Goal: Entertainment & Leisure: Consume media (video, audio)

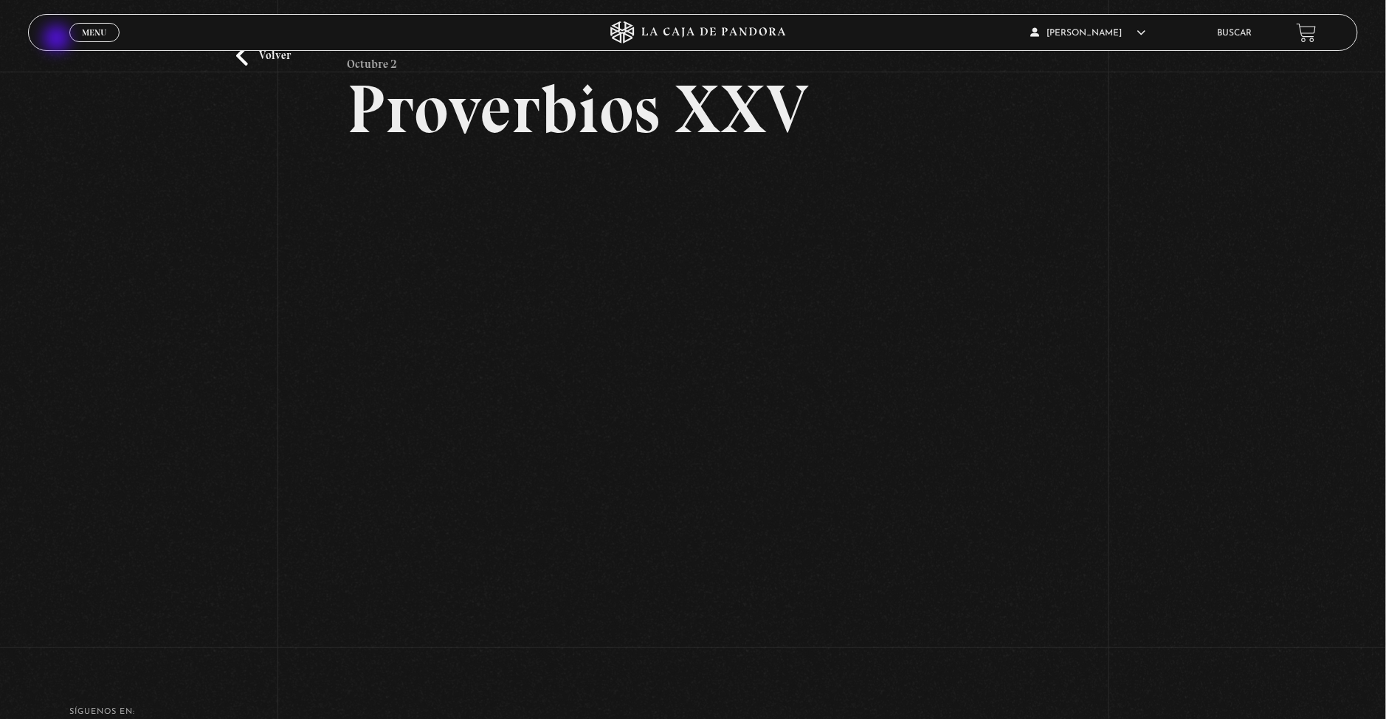
scroll to position [98, 0]
click at [102, 32] on span "Menu" at bounding box center [94, 32] width 24 height 9
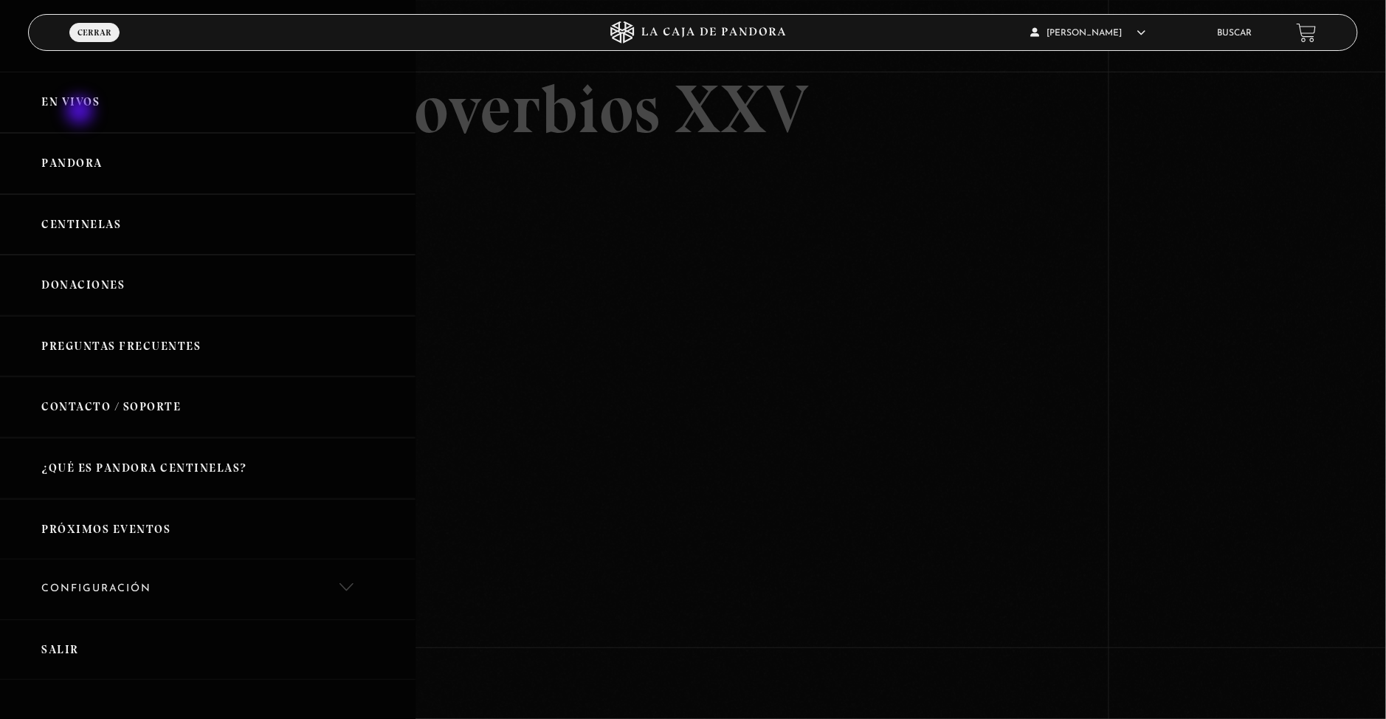
click at [81, 112] on link "En vivos" at bounding box center [208, 102] width 416 height 61
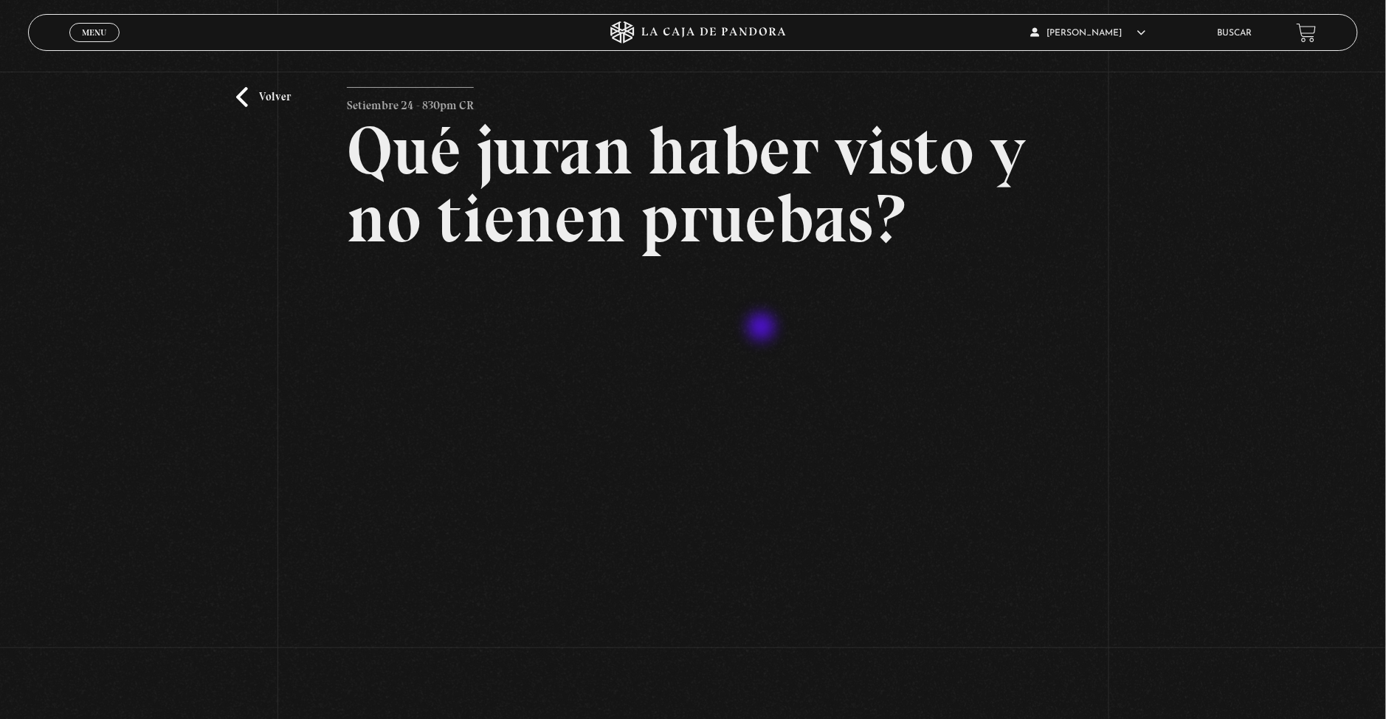
scroll to position [196, 0]
